Goal: Information Seeking & Learning: Find specific page/section

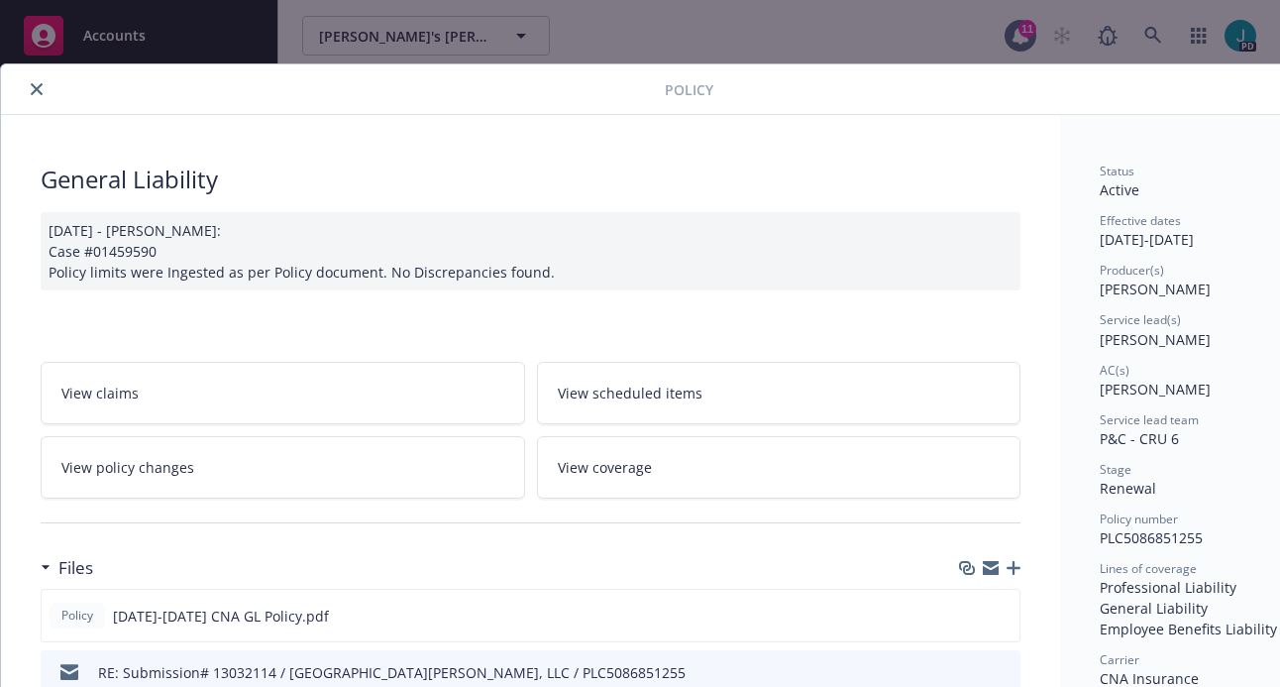
click at [38, 86] on icon "close" at bounding box center [37, 89] width 12 height 12
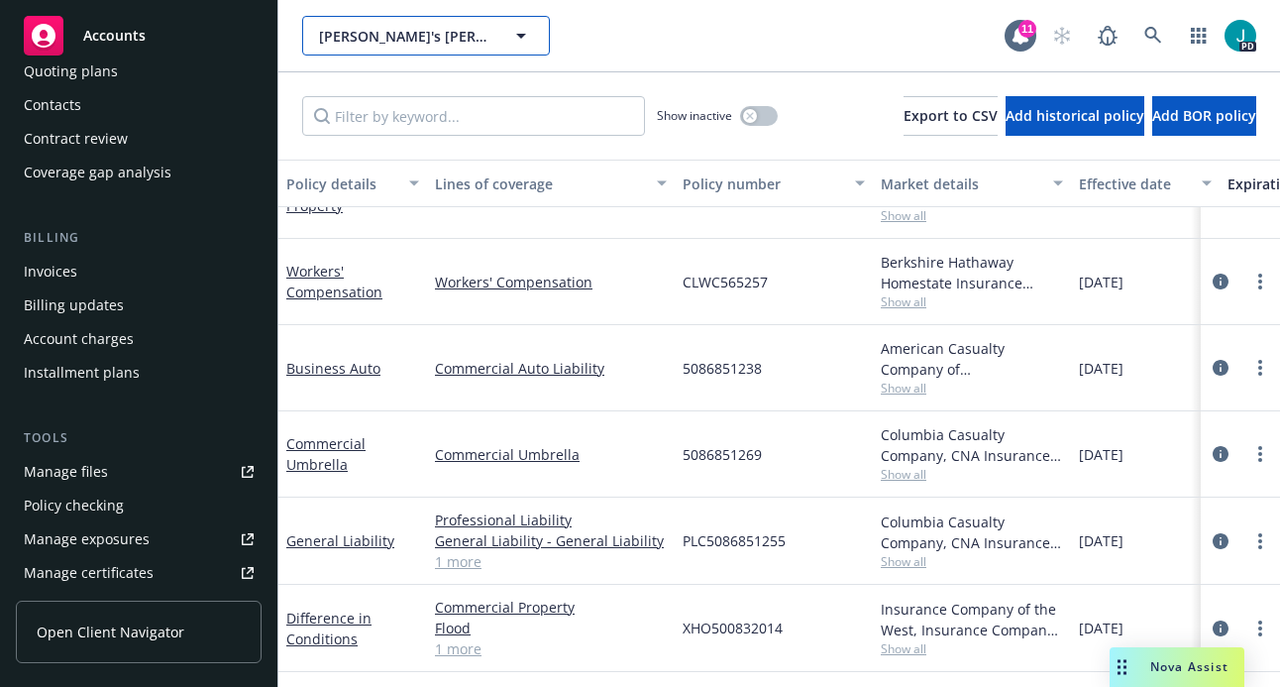
click at [425, 34] on span "[PERSON_NAME]'s [PERSON_NAME][GEOGRAPHIC_DATA]" at bounding box center [404, 36] width 171 height 21
type input "bearc"
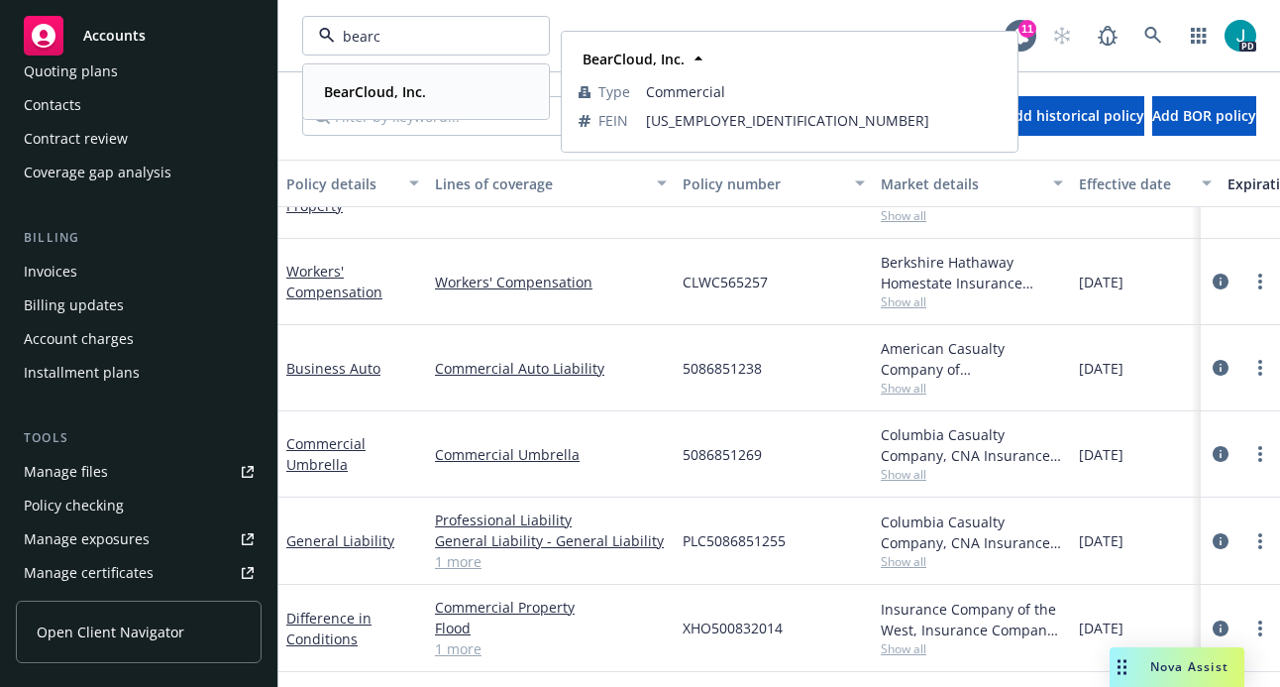
click at [404, 80] on div "BearCloud, Inc." at bounding box center [373, 91] width 114 height 29
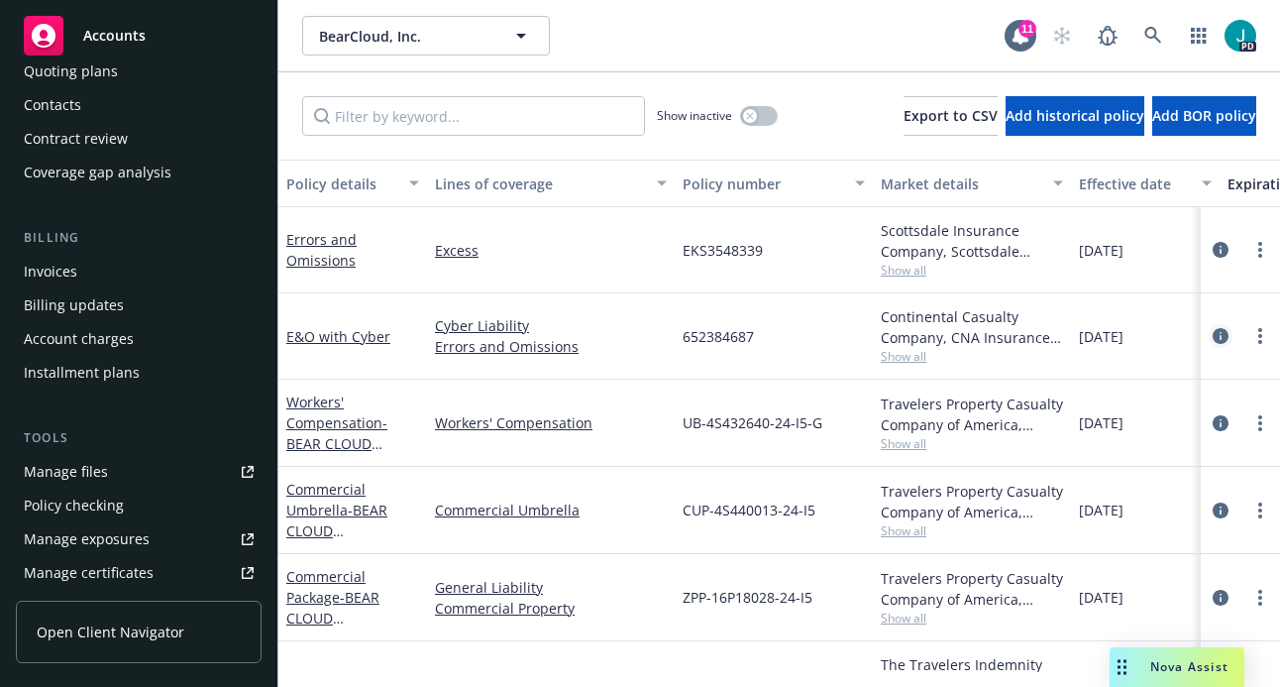
click at [1213, 337] on icon "circleInformation" at bounding box center [1221, 336] width 16 height 16
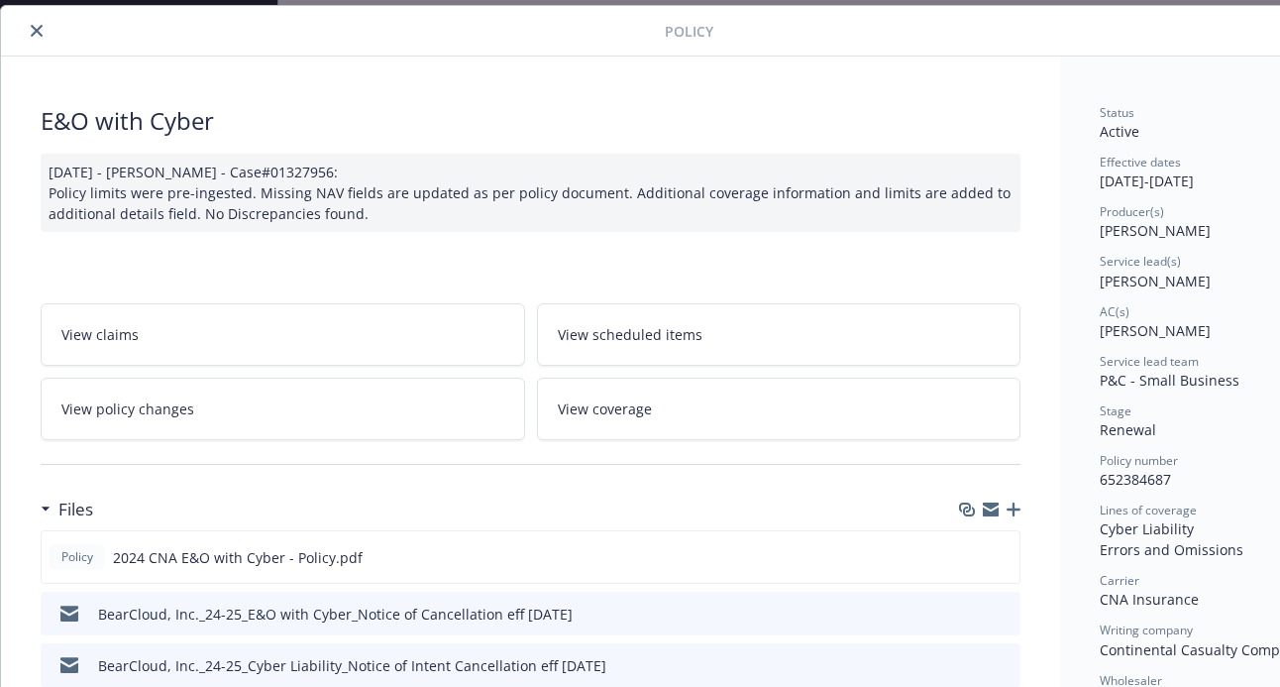
scroll to position [153, 0]
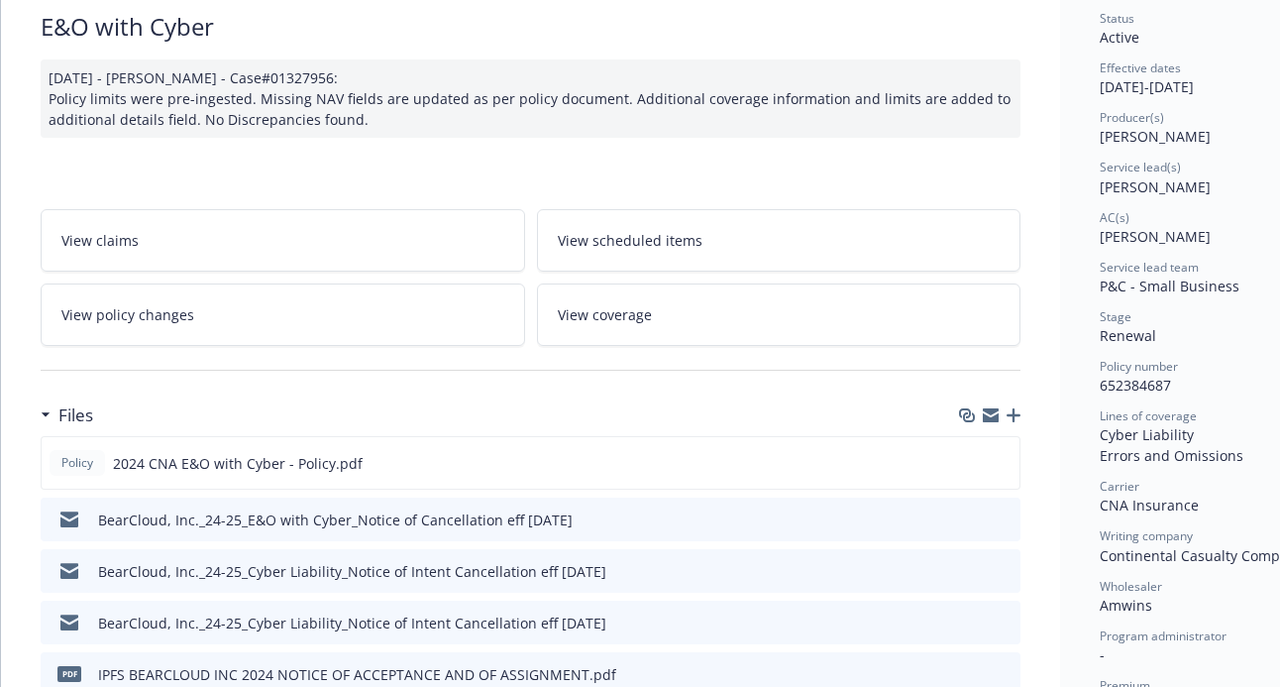
drag, startPoint x: 163, startPoint y: 100, endPoint x: 162, endPoint y: 130, distance: 29.7
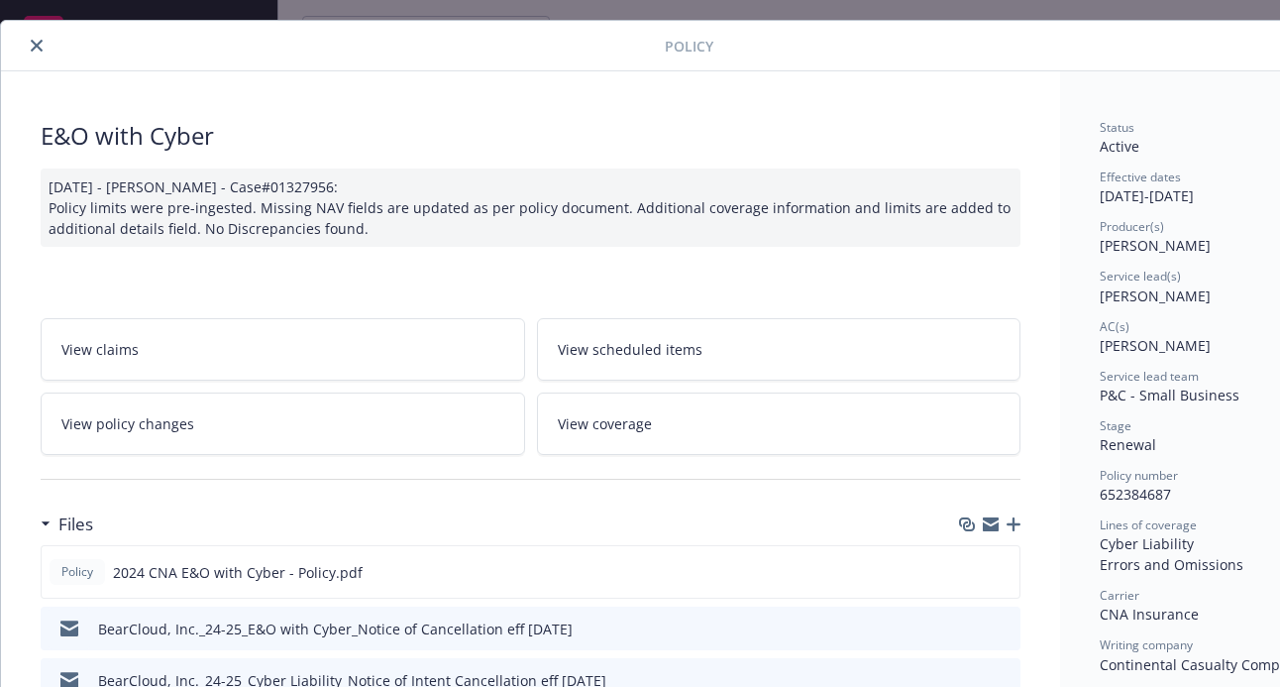
scroll to position [0, 0]
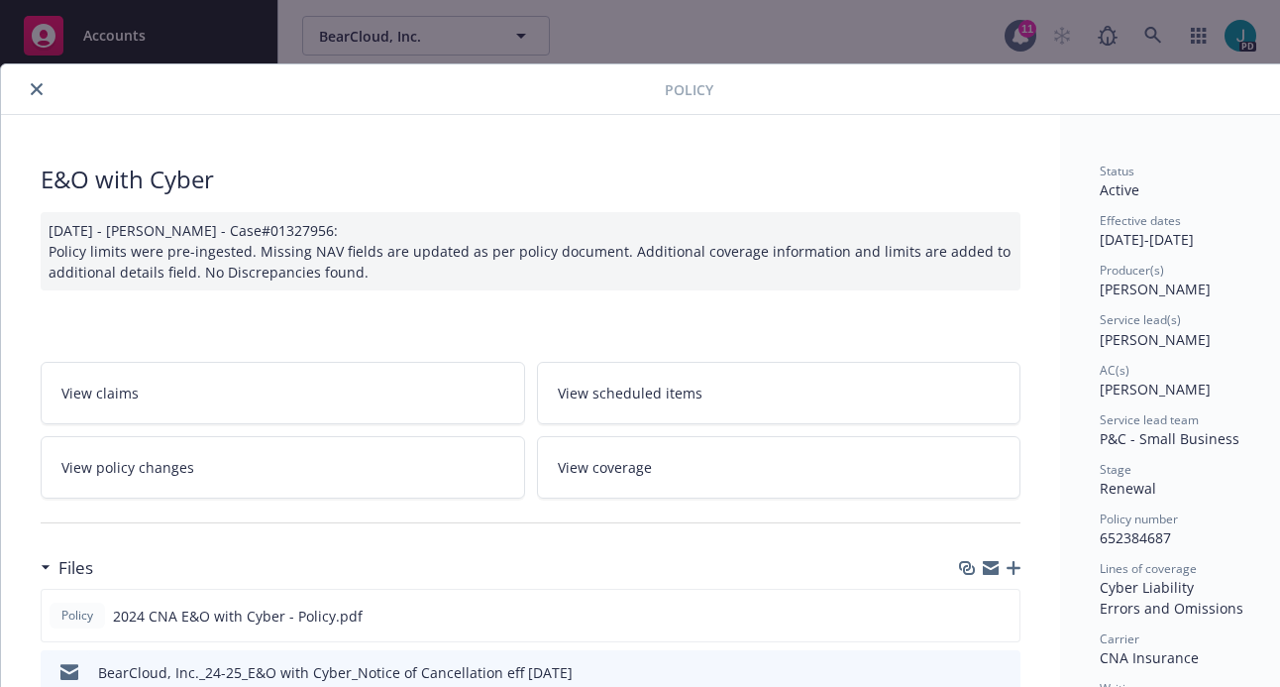
click at [33, 86] on icon "close" at bounding box center [37, 89] width 12 height 12
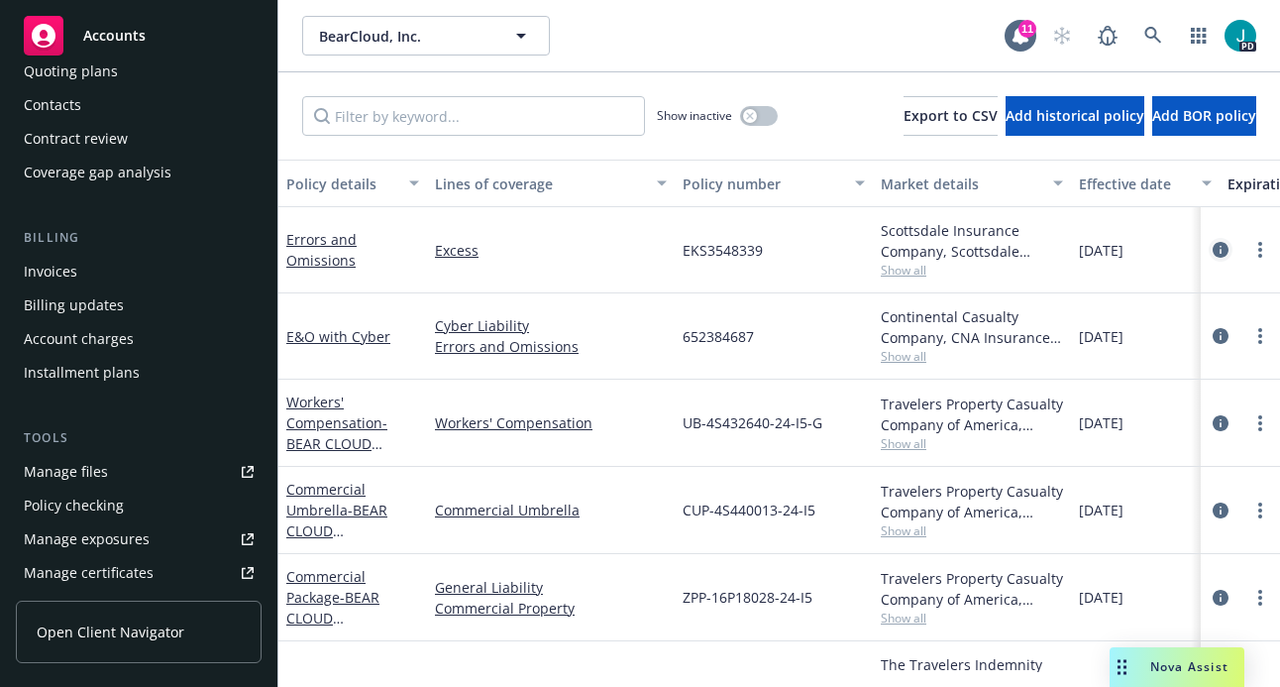
click at [1213, 250] on icon "circleInformation" at bounding box center [1221, 250] width 16 height 16
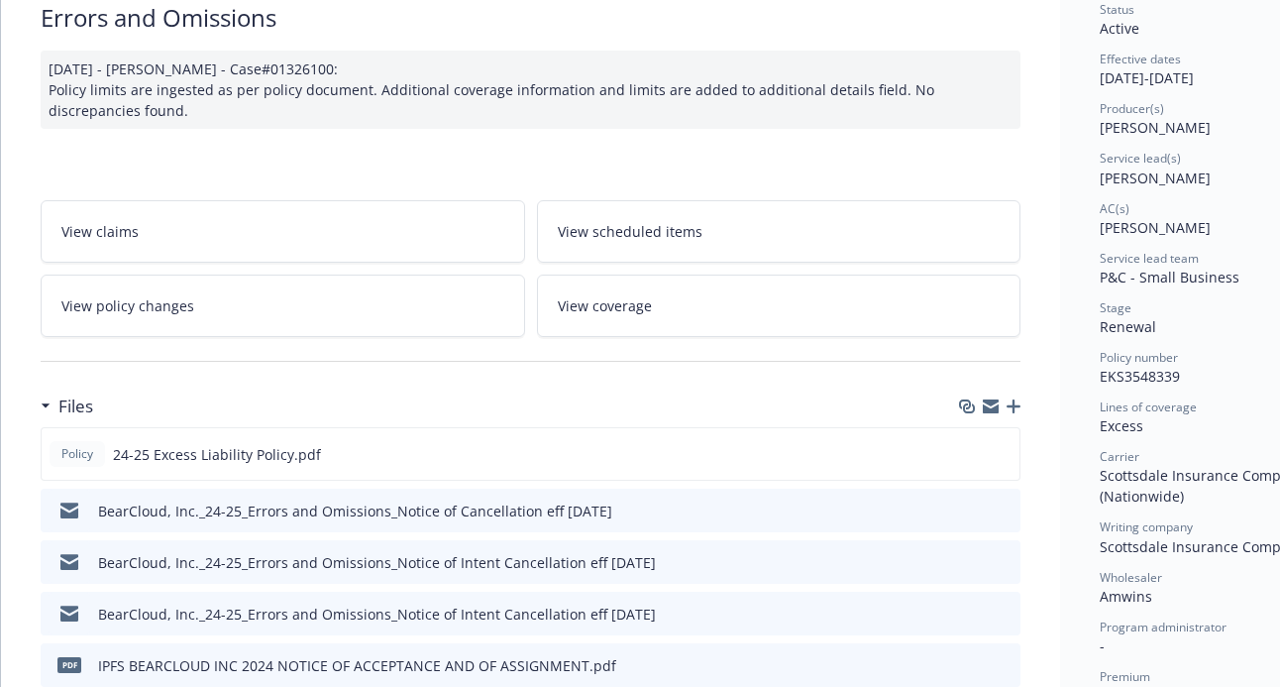
scroll to position [199, 0]
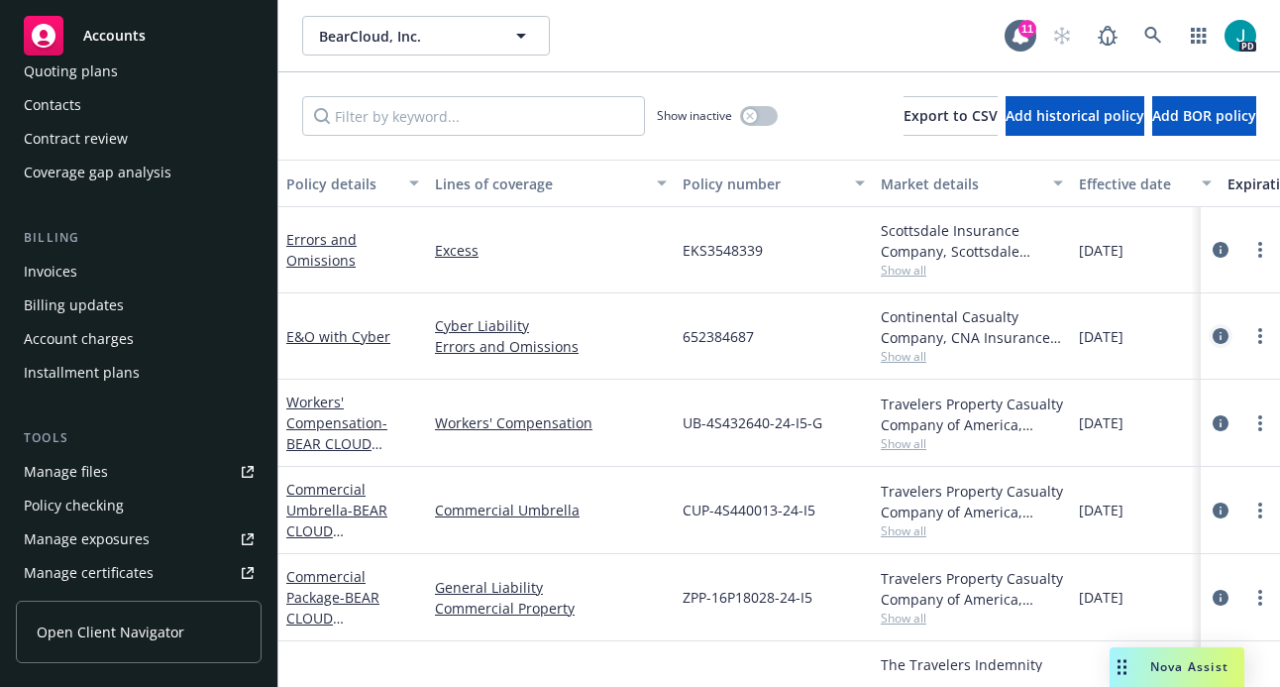
click at [1213, 337] on icon "circleInformation" at bounding box center [1221, 336] width 16 height 16
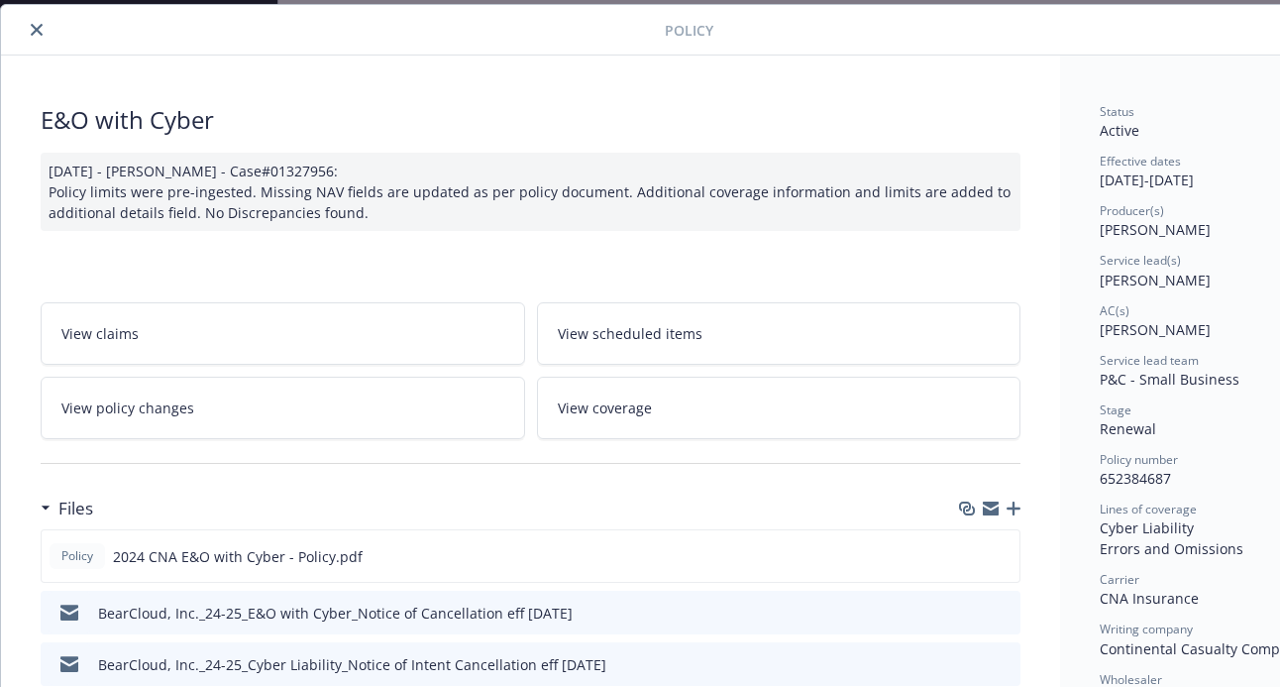
scroll to position [223, 0]
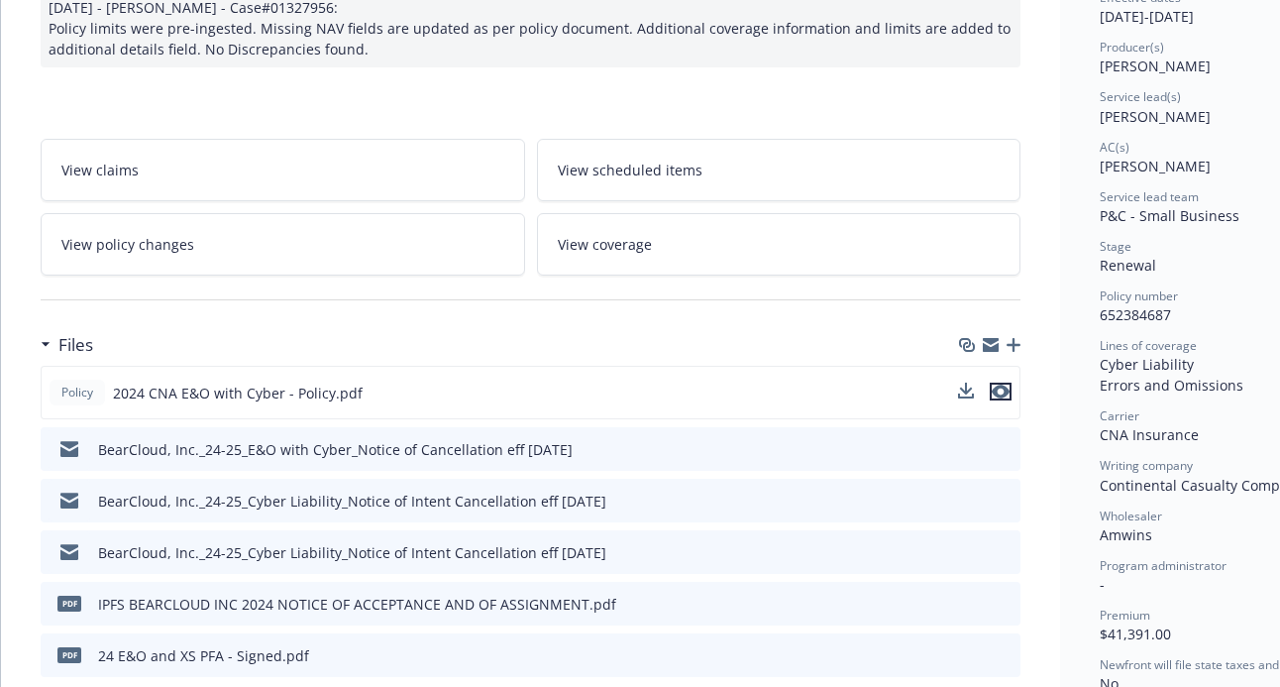
click at [1008, 394] on icon "preview file" at bounding box center [1001, 391] width 18 height 14
